Goal: Find specific page/section: Find specific page/section

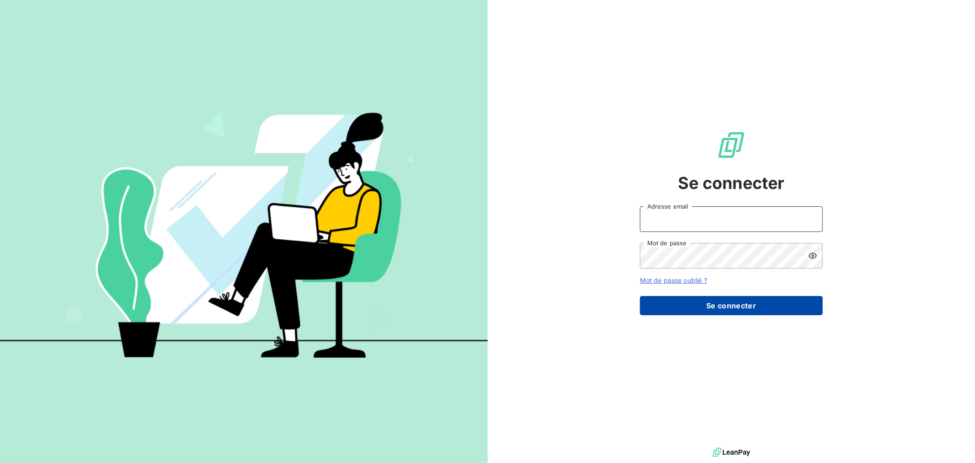
type input "[EMAIL_ADDRESS][DOMAIN_NAME]"
click at [674, 300] on button "Se connecter" at bounding box center [731, 305] width 183 height 19
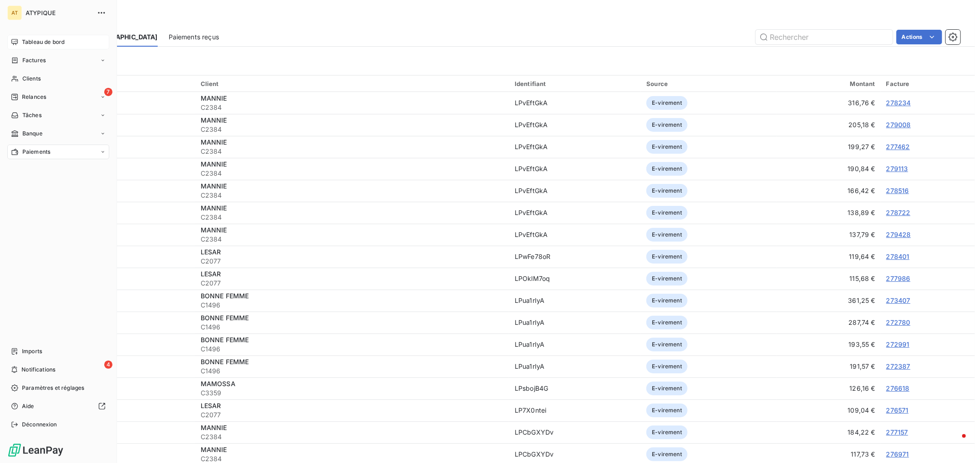
click at [14, 46] on div "Tableau de bord" at bounding box center [58, 42] width 102 height 15
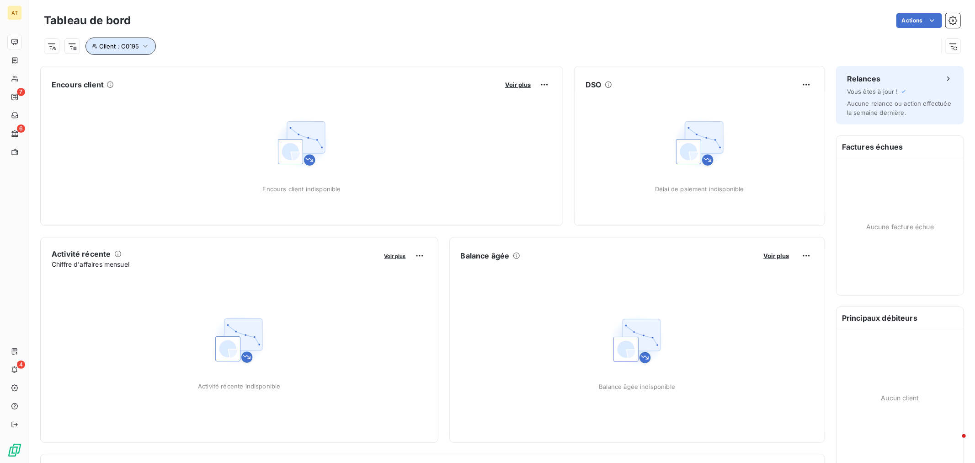
click at [148, 42] on icon "button" at bounding box center [145, 46] width 9 height 9
drag, startPoint x: 255, startPoint y: 69, endPoint x: 158, endPoint y: 60, distance: 96.8
click at [158, 60] on div "Client Contient like C0195" at bounding box center [216, 69] width 250 height 19
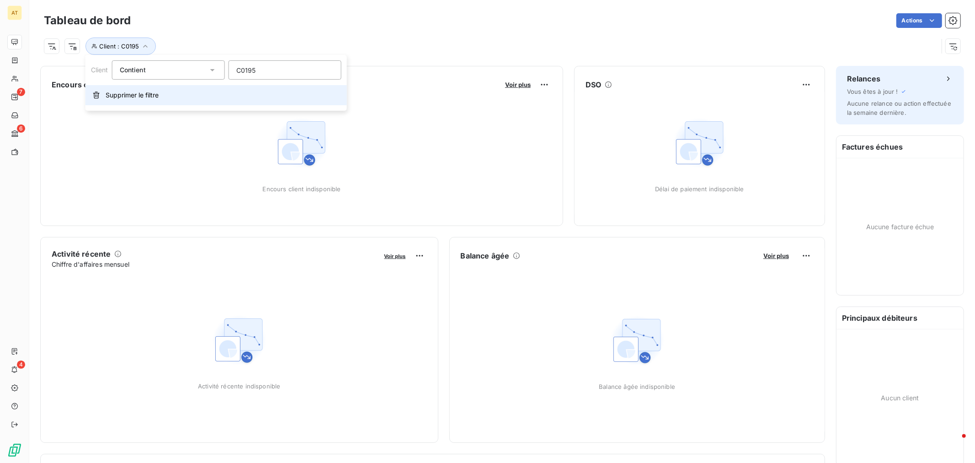
click at [124, 96] on span "Supprimer le filtre" at bounding box center [132, 95] width 53 height 9
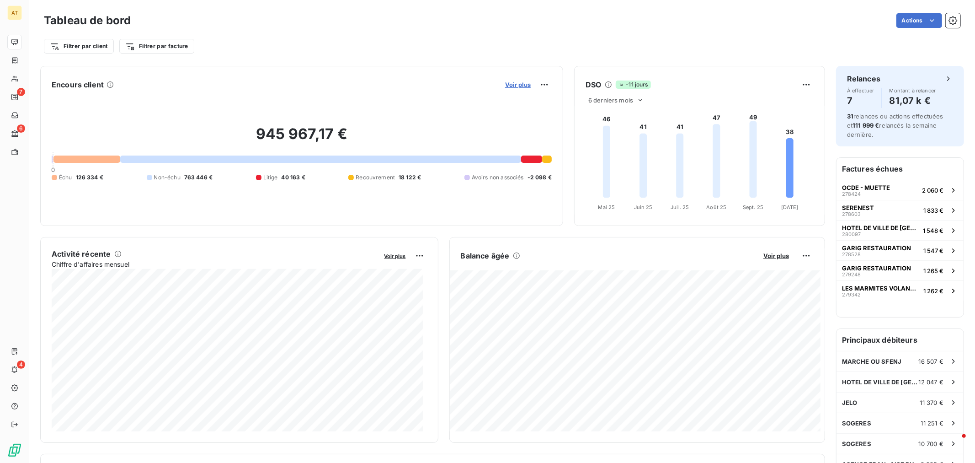
click at [505, 85] on span "Voir plus" at bounding box center [518, 84] width 26 height 7
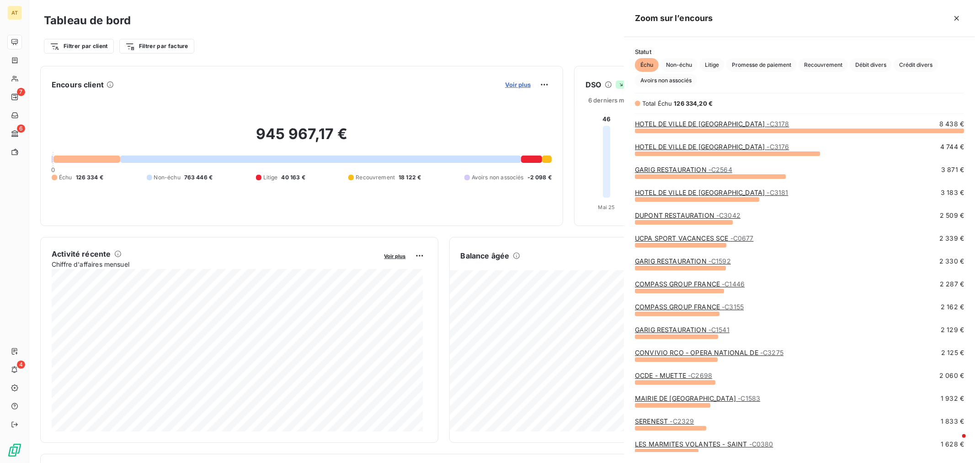
scroll to position [7, 8]
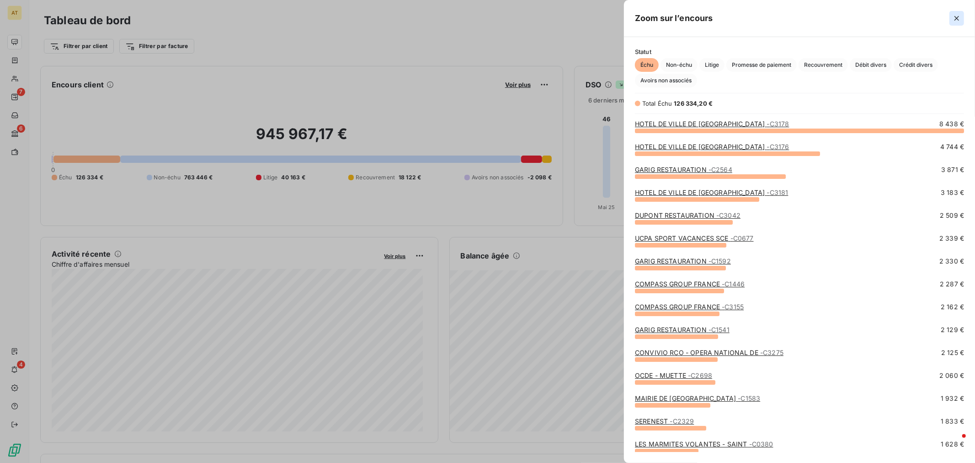
click at [954, 14] on icon "button" at bounding box center [956, 18] width 9 height 9
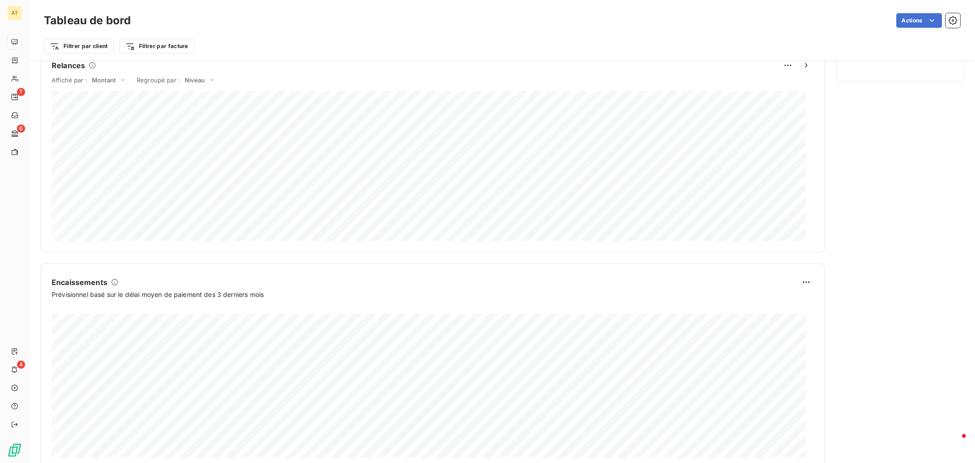
scroll to position [428, 0]
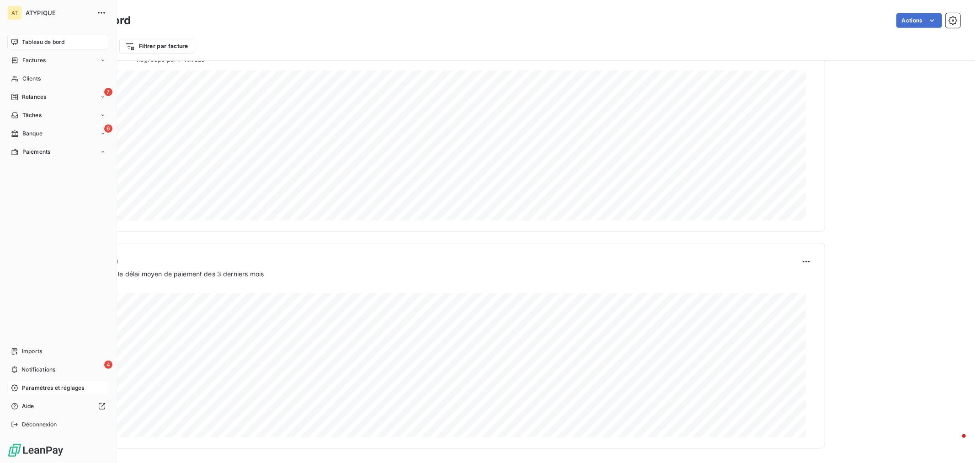
click at [48, 385] on span "Paramètres et réglages" at bounding box center [53, 388] width 62 height 8
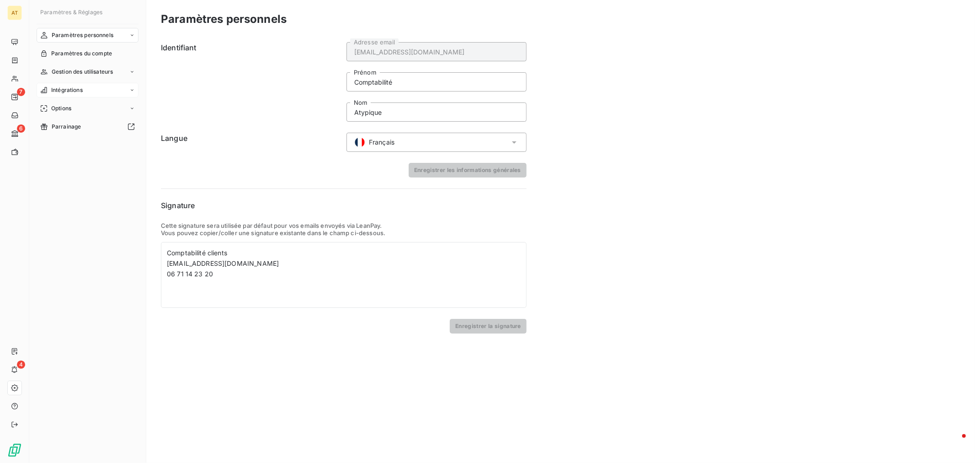
click at [90, 91] on div "Intégrations" at bounding box center [88, 90] width 102 height 15
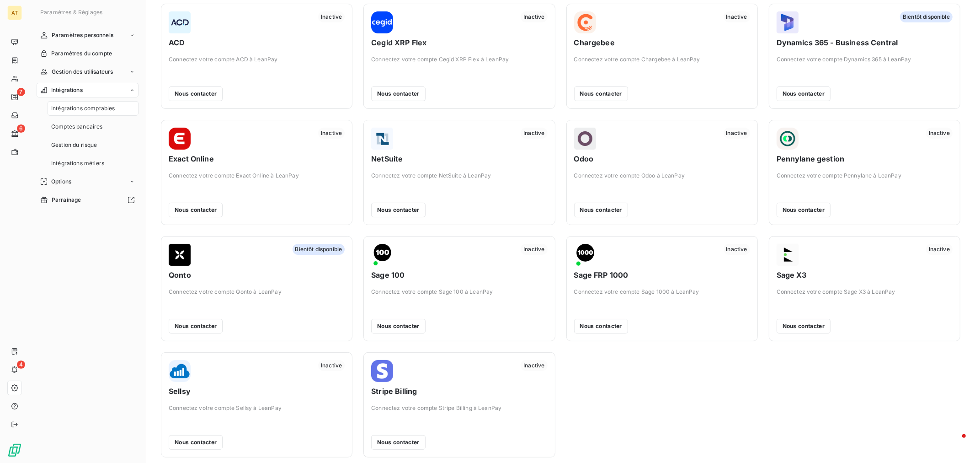
scroll to position [40, 0]
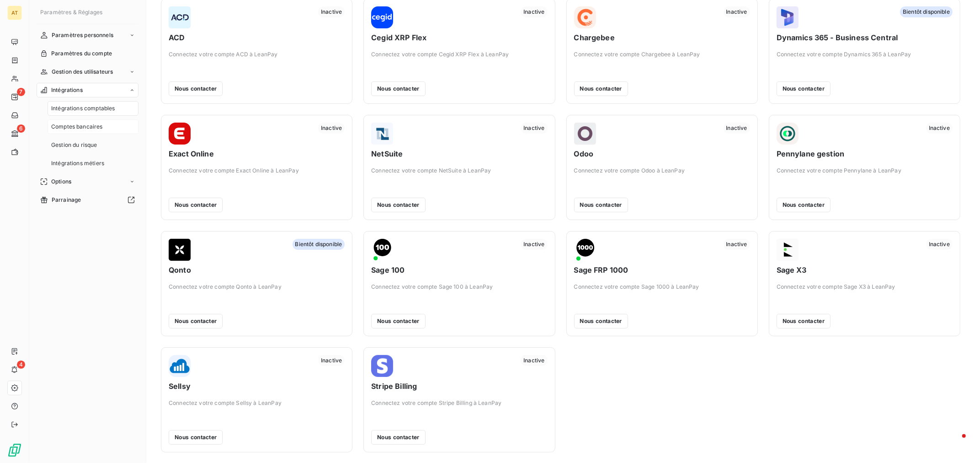
click at [70, 129] on span "Comptes bancaires" at bounding box center [77, 127] width 52 height 8
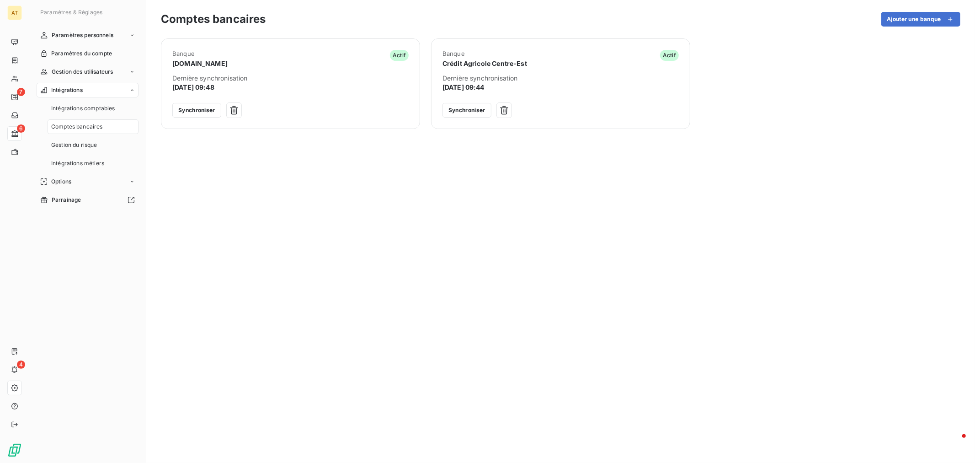
click at [303, 80] on span "Dernière synchronisation" at bounding box center [290, 78] width 236 height 9
